Goal: Find specific page/section: Find specific page/section

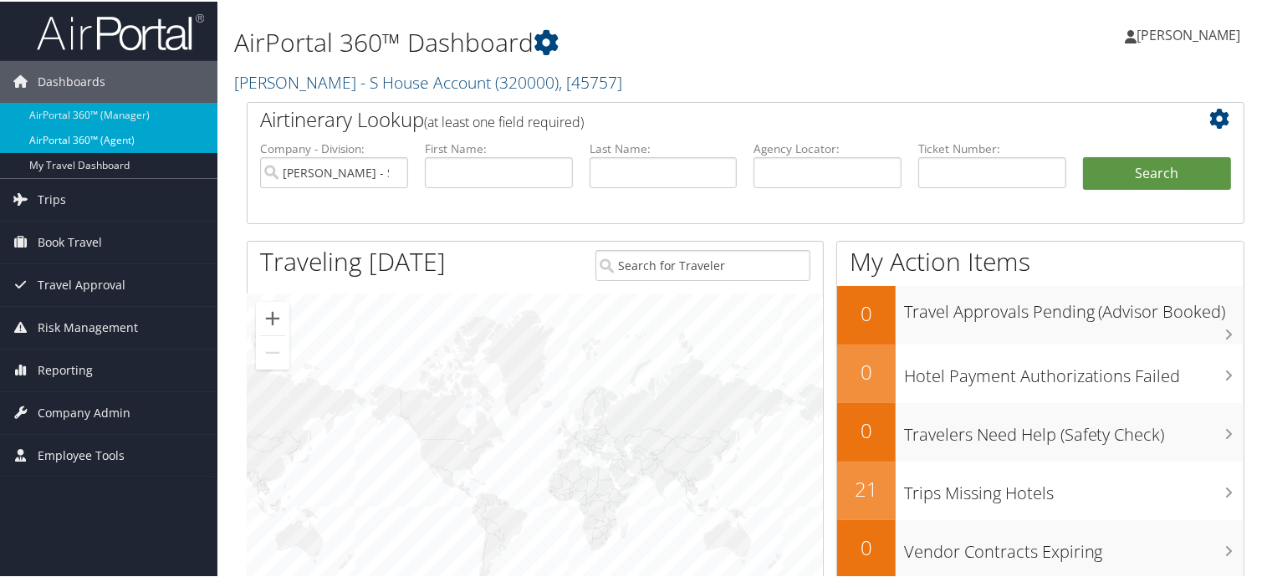
click at [42, 146] on link "AirPortal 360™ (Agent)" at bounding box center [108, 138] width 217 height 25
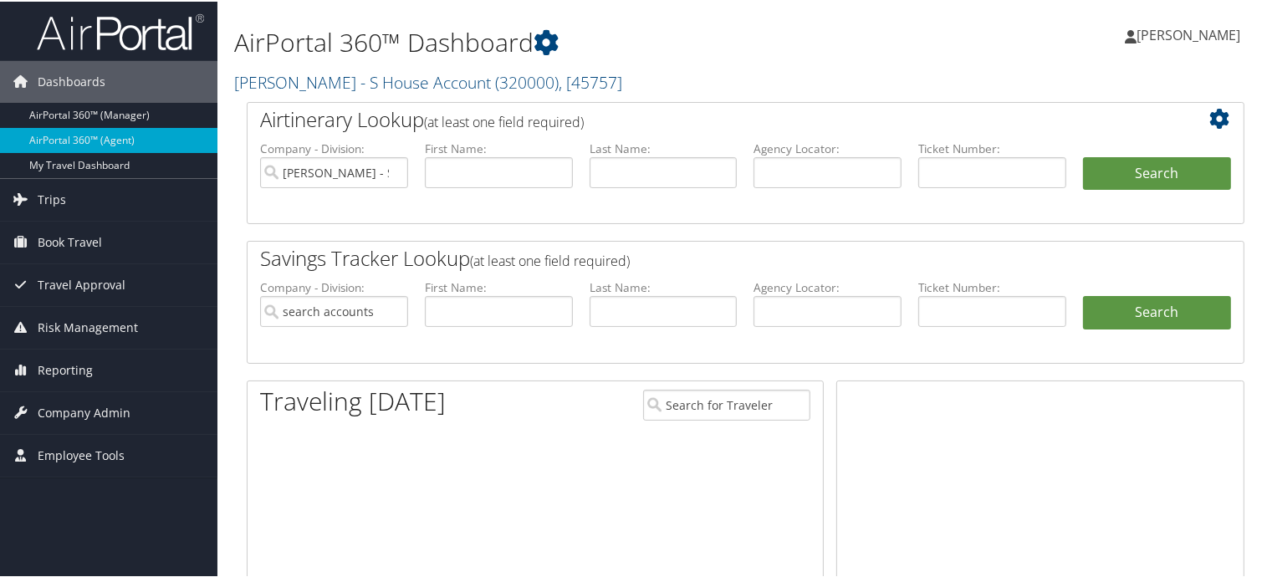
type input "[PERSON_NAME] - S House Account"
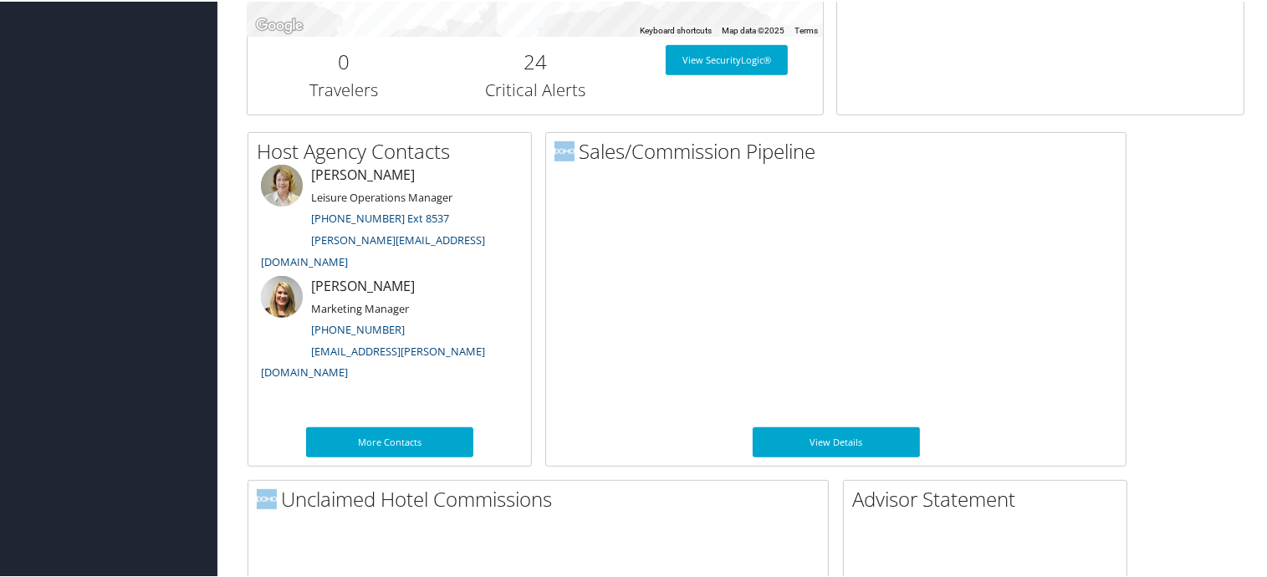
scroll to position [752, 0]
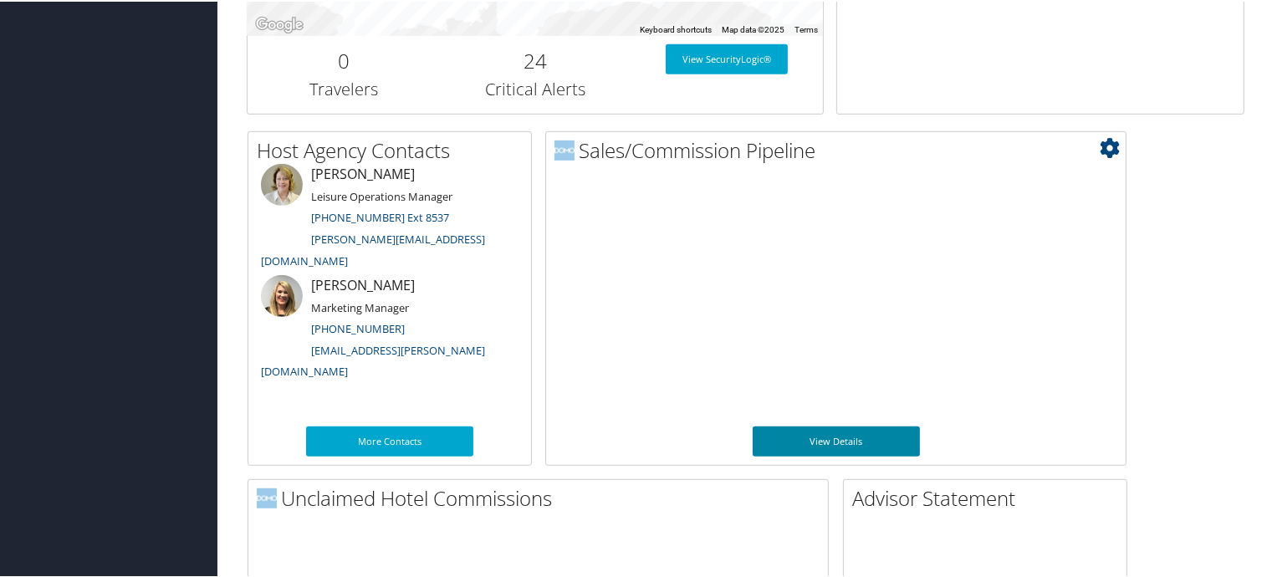
click at [787, 431] on link "View Details" at bounding box center [835, 440] width 167 height 30
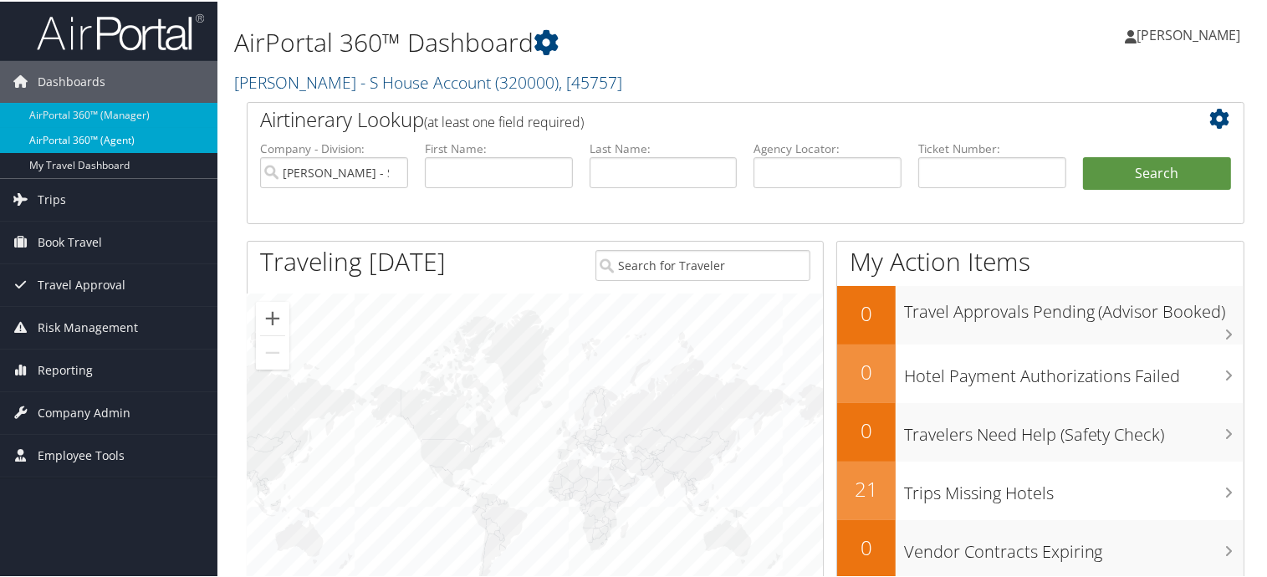
click at [115, 146] on link "AirPortal 360™ (Agent)" at bounding box center [108, 138] width 217 height 25
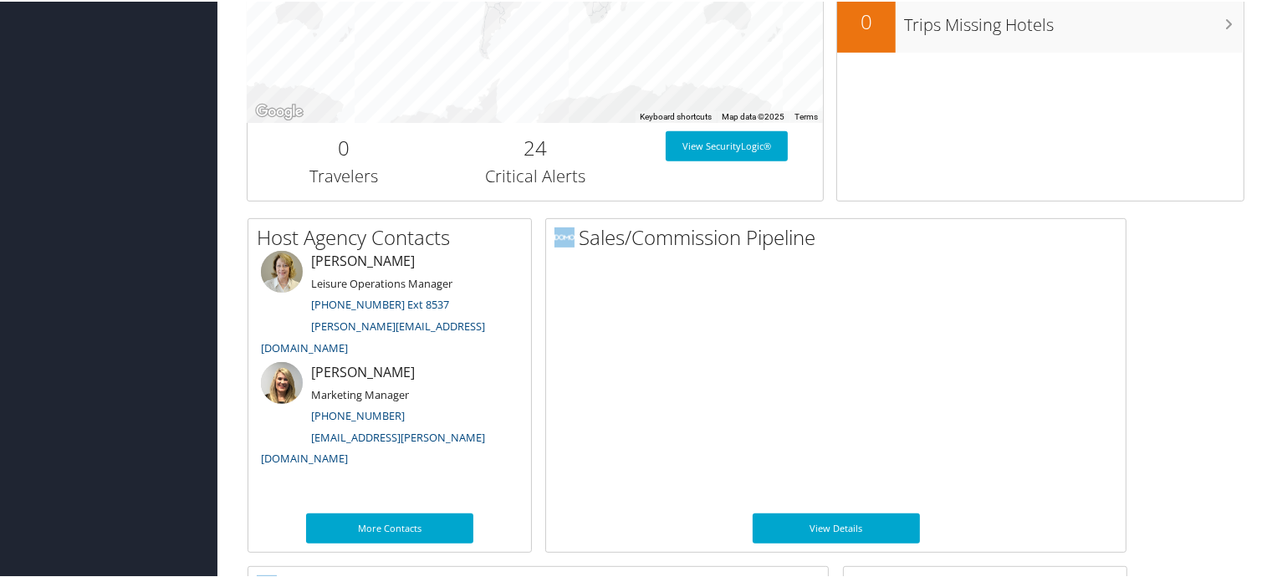
scroll to position [752, 0]
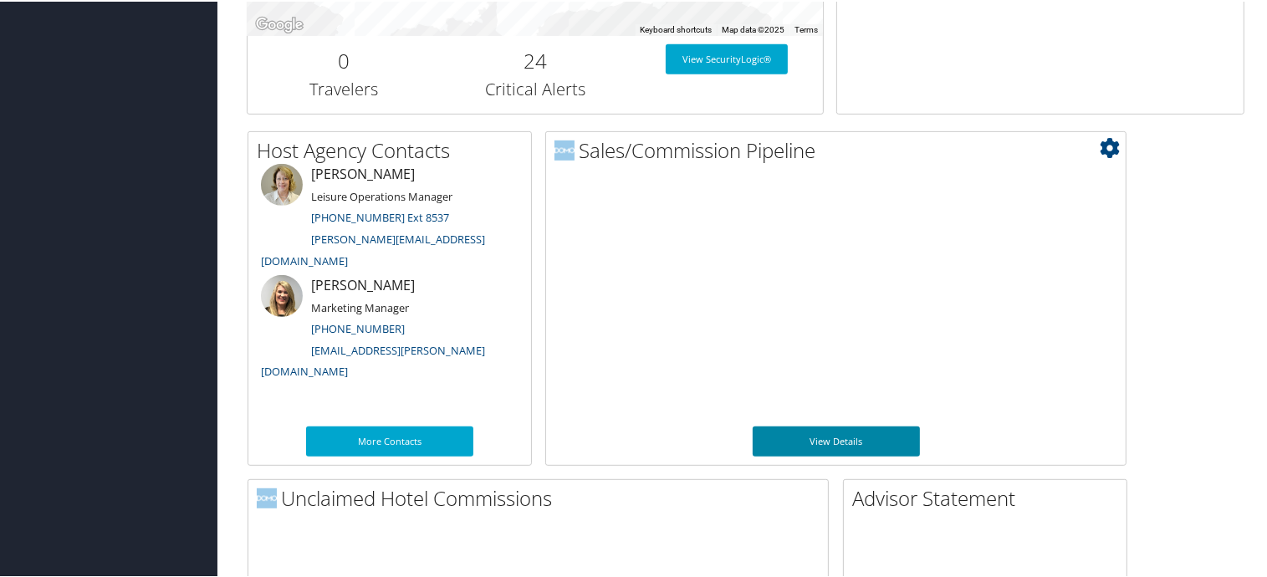
click at [827, 447] on link "View Details" at bounding box center [835, 440] width 167 height 30
